Goal: Information Seeking & Learning: Learn about a topic

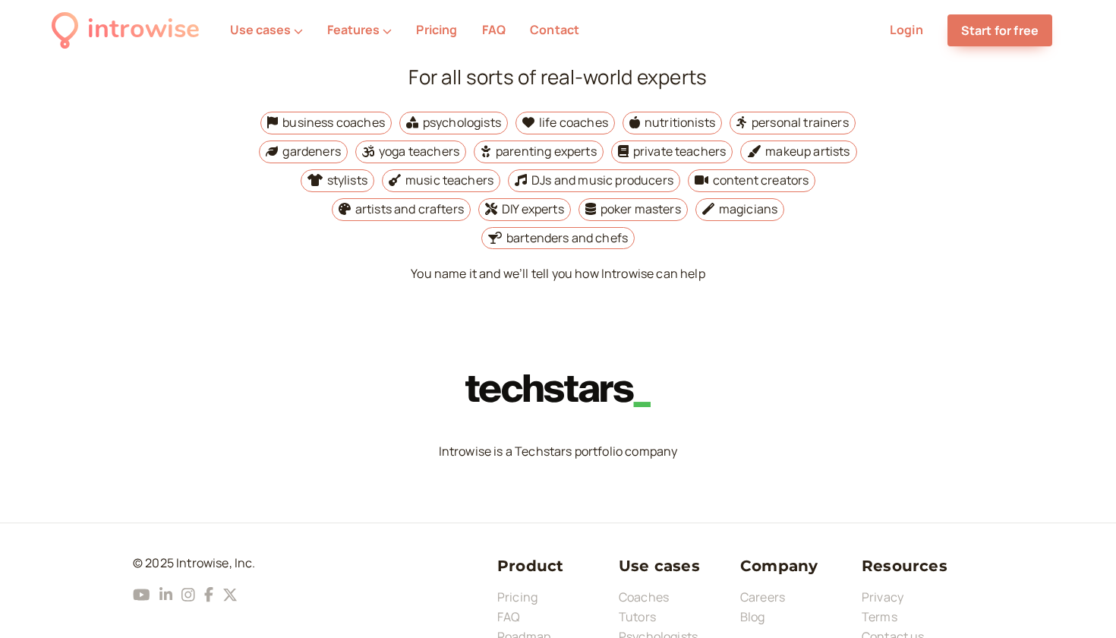
scroll to position [5627, 0]
click at [523, 628] on link "Roadmap" at bounding box center [523, 636] width 53 height 17
click at [745, 609] on link "Blog" at bounding box center [752, 617] width 25 height 17
click at [755, 589] on link "Careers" at bounding box center [762, 597] width 45 height 17
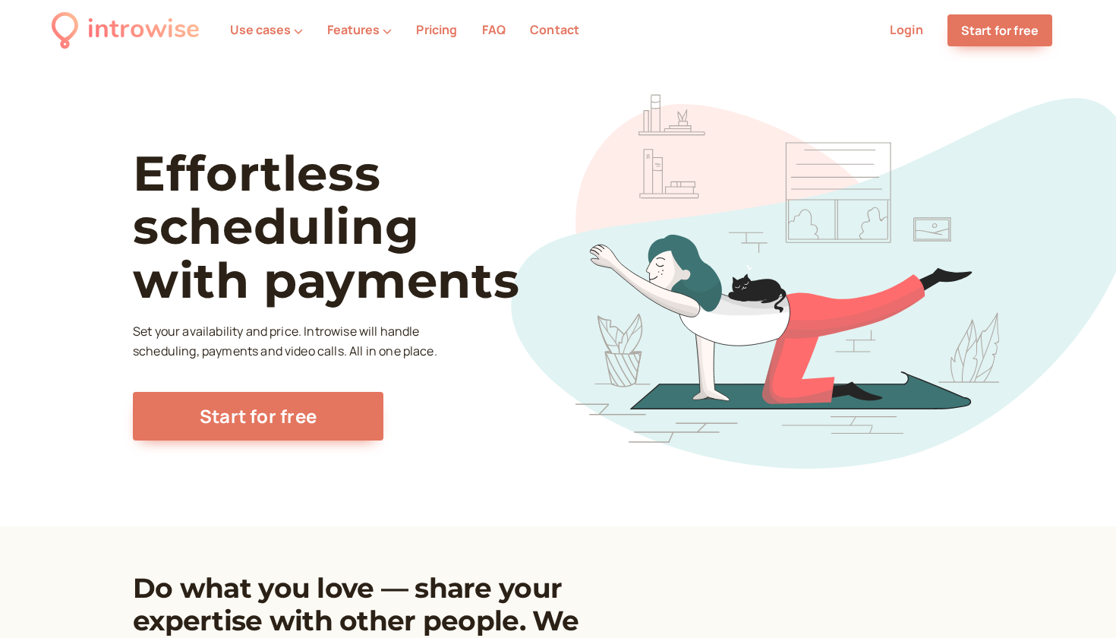
scroll to position [0, 0]
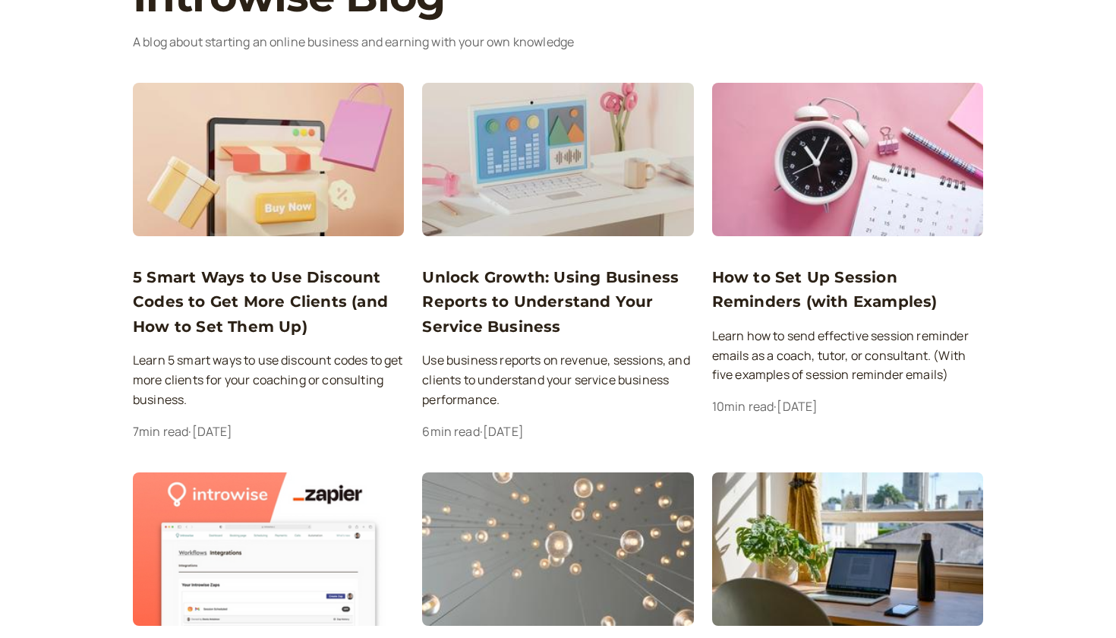
scroll to position [126, 0]
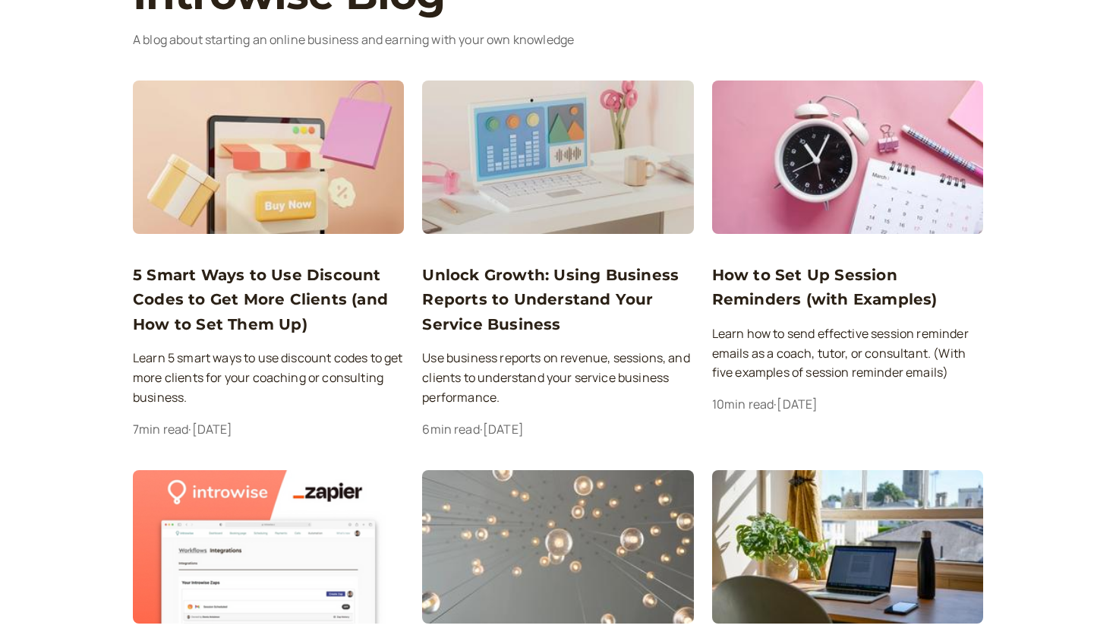
click at [557, 280] on h3 "Unlock Growth: Using Business Reports to Understand Your Service Business" at bounding box center [557, 300] width 271 height 74
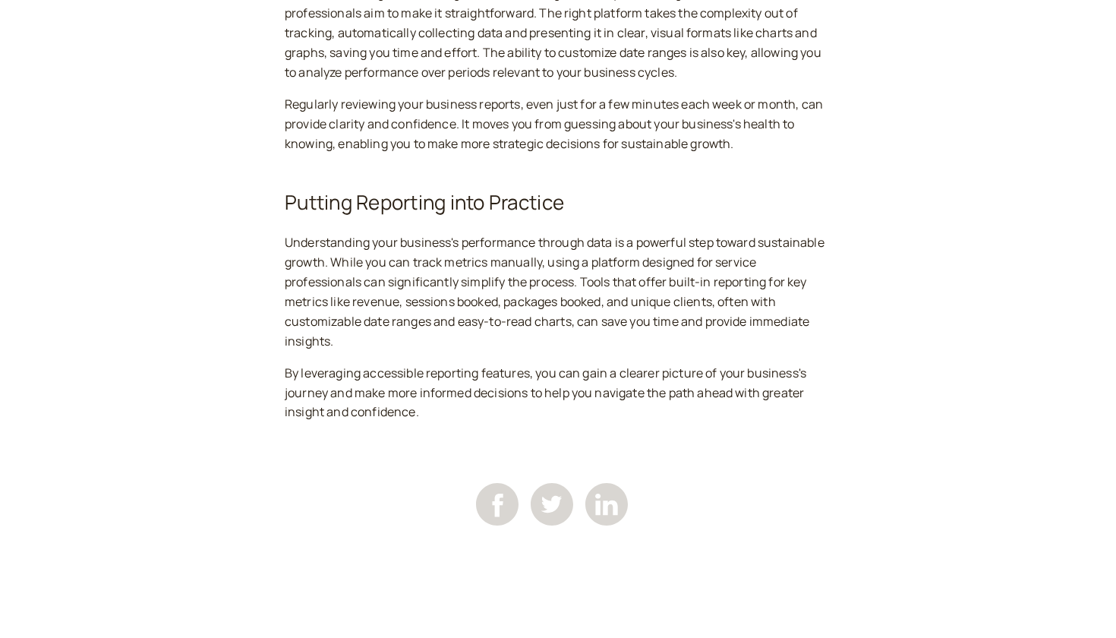
scroll to position [2816, 0]
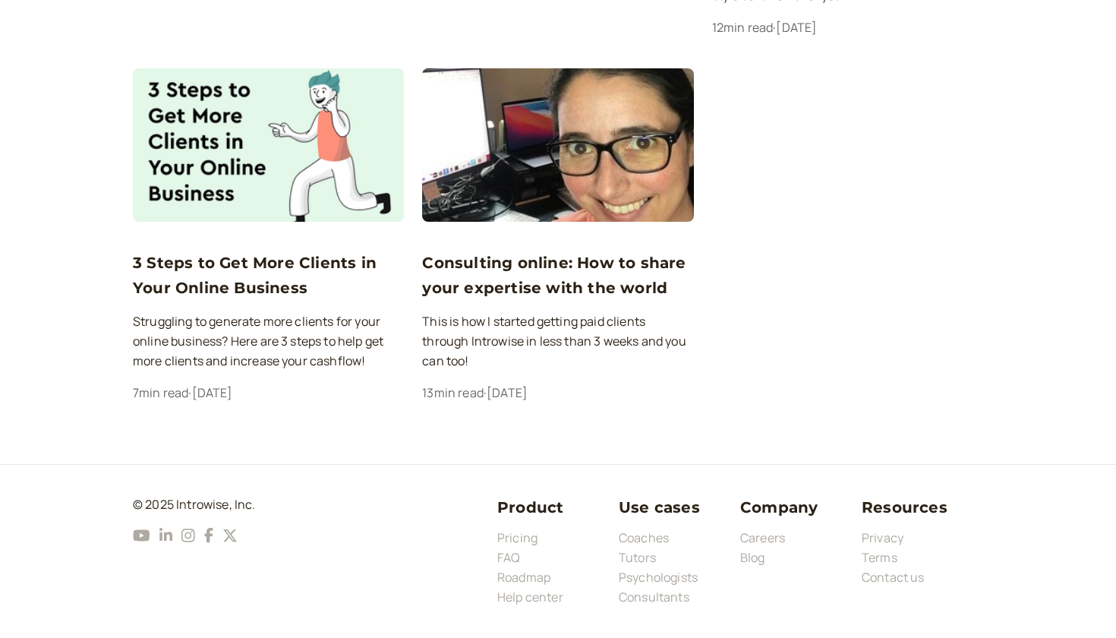
scroll to position [126, 0]
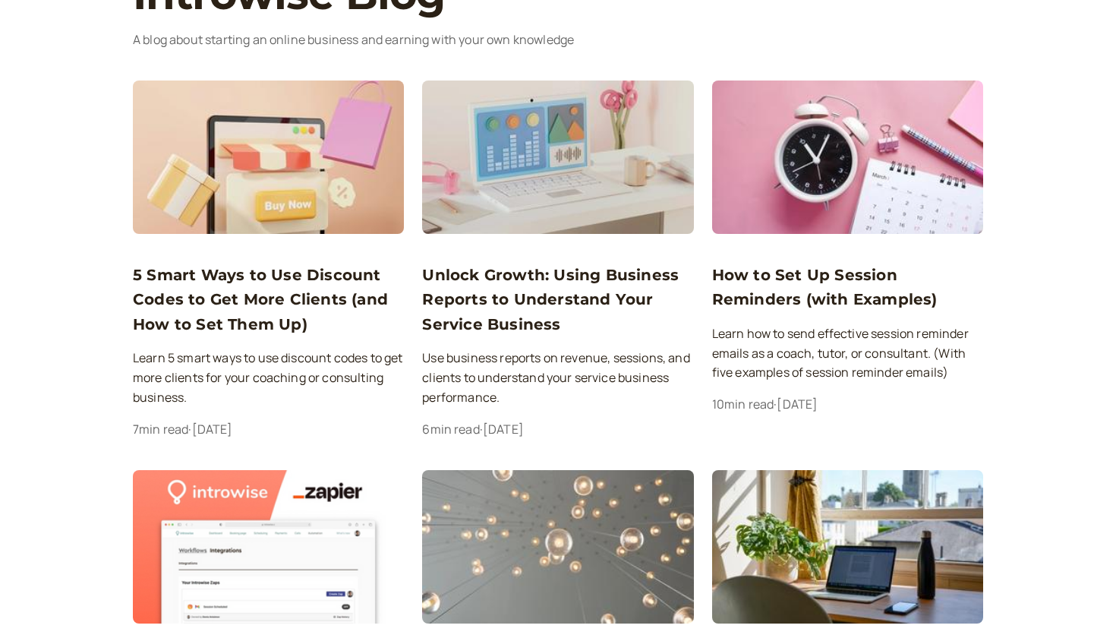
click at [219, 305] on h3 "5 Smart Ways to Use Discount Codes to Get More Clients (and How to Set Them Up)" at bounding box center [268, 300] width 271 height 74
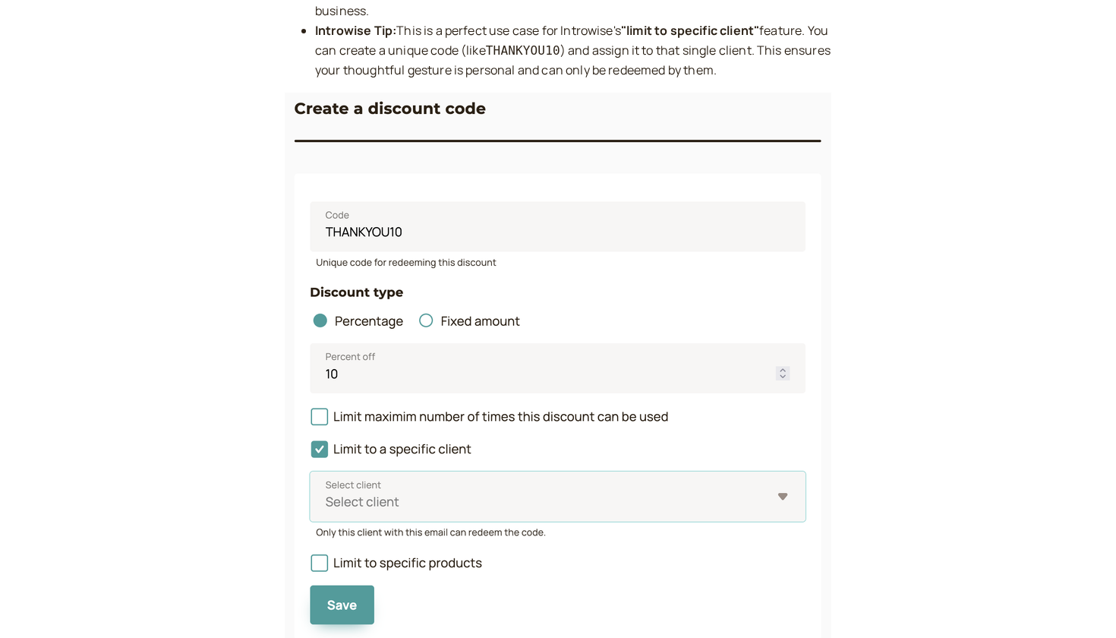
scroll to position [2055, 0]
